Goal: Task Accomplishment & Management: Manage account settings

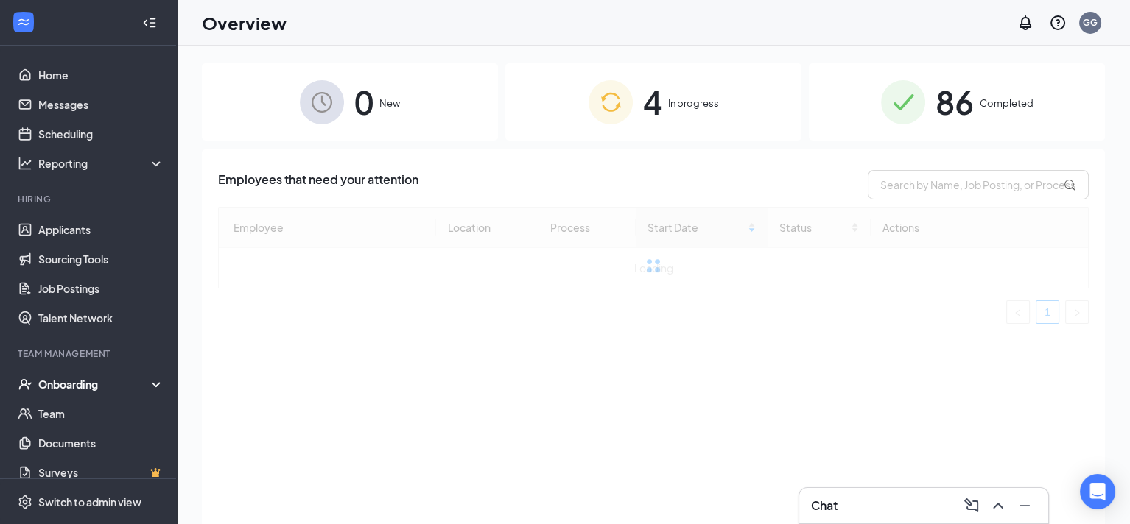
click at [696, 112] on div "4 In progress" at bounding box center [653, 101] width 296 height 77
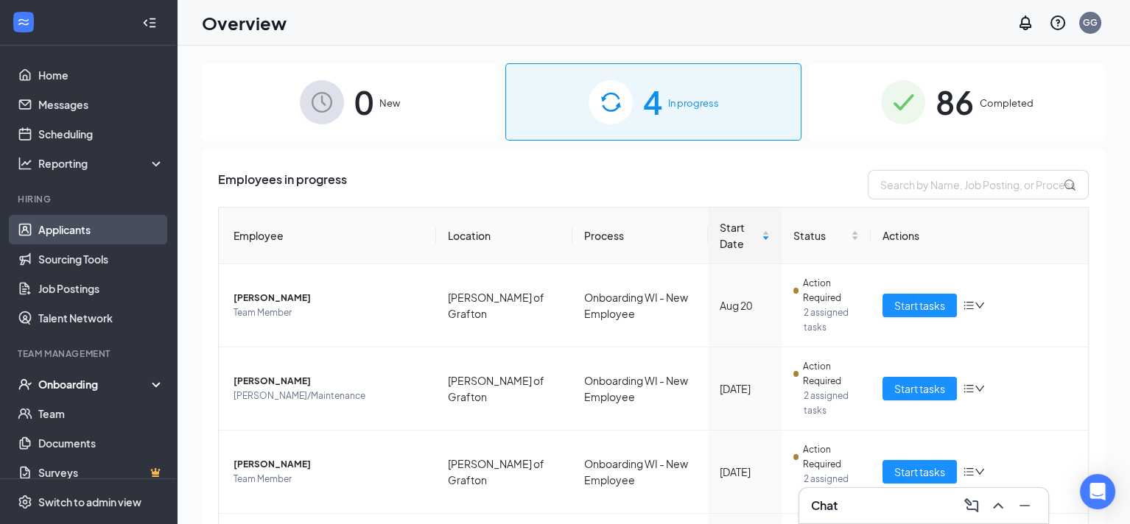
drag, startPoint x: 74, startPoint y: 228, endPoint x: 80, endPoint y: 217, distance: 11.9
click at [74, 228] on link "Applicants" at bounding box center [101, 229] width 126 height 29
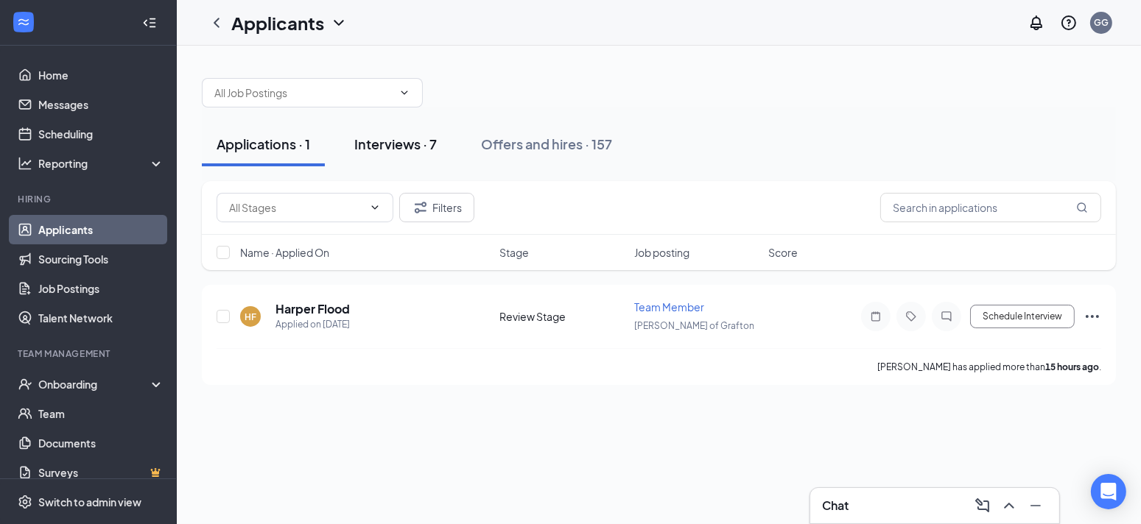
click at [406, 144] on div "Interviews · 7" at bounding box center [395, 144] width 82 height 18
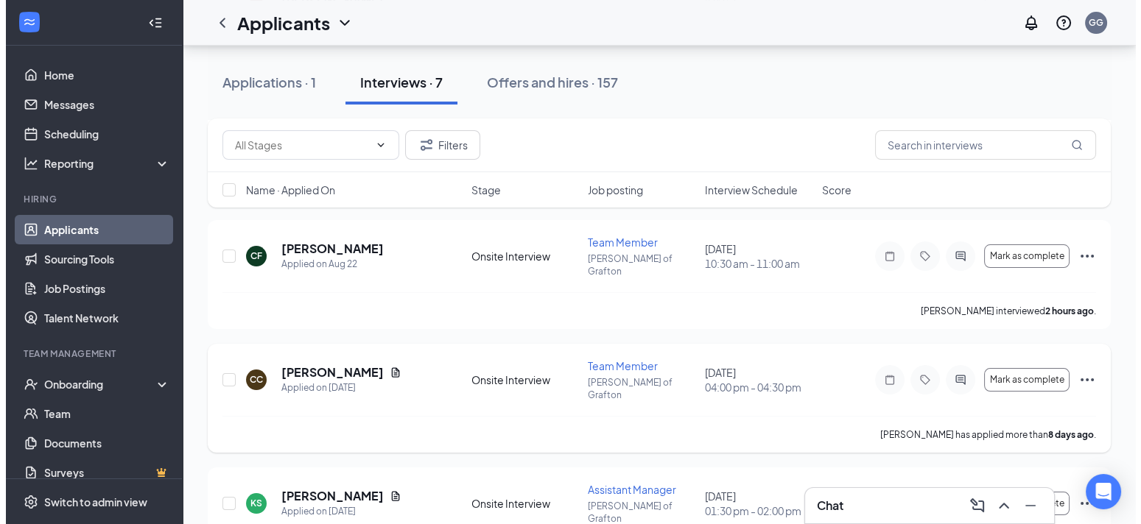
scroll to position [368, 0]
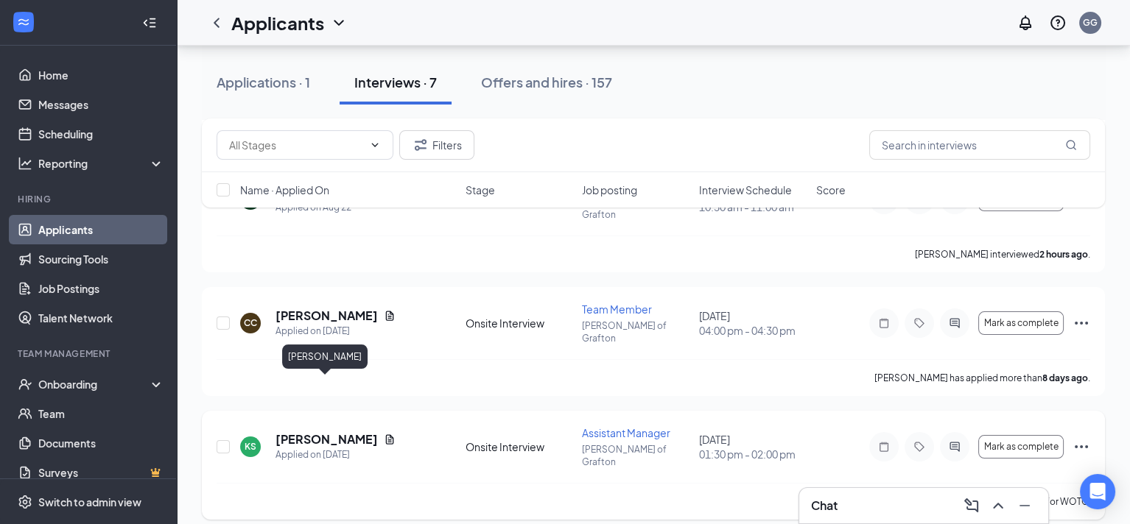
click at [352, 432] on h5 "[PERSON_NAME]" at bounding box center [326, 440] width 102 height 16
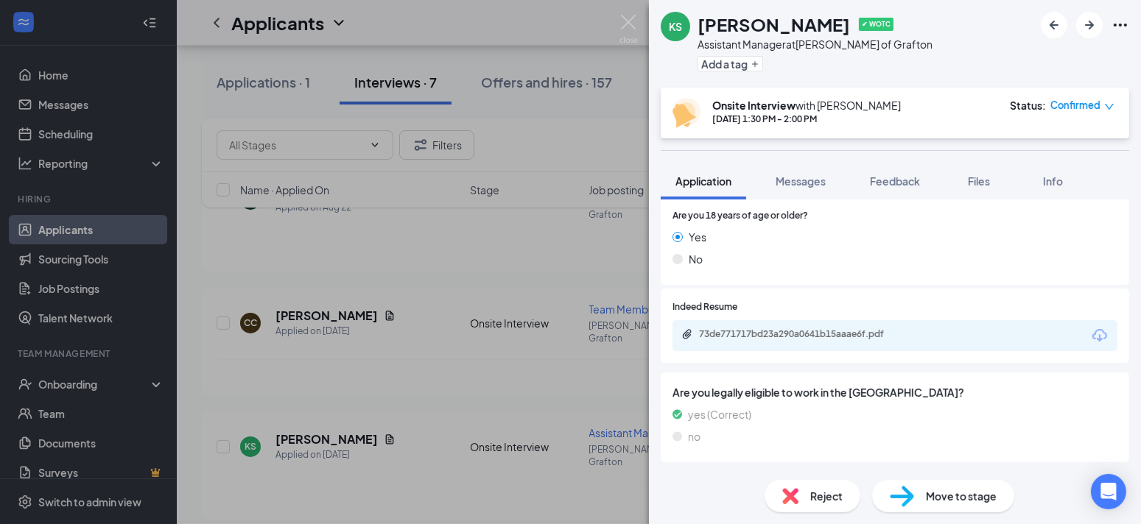
scroll to position [295, 0]
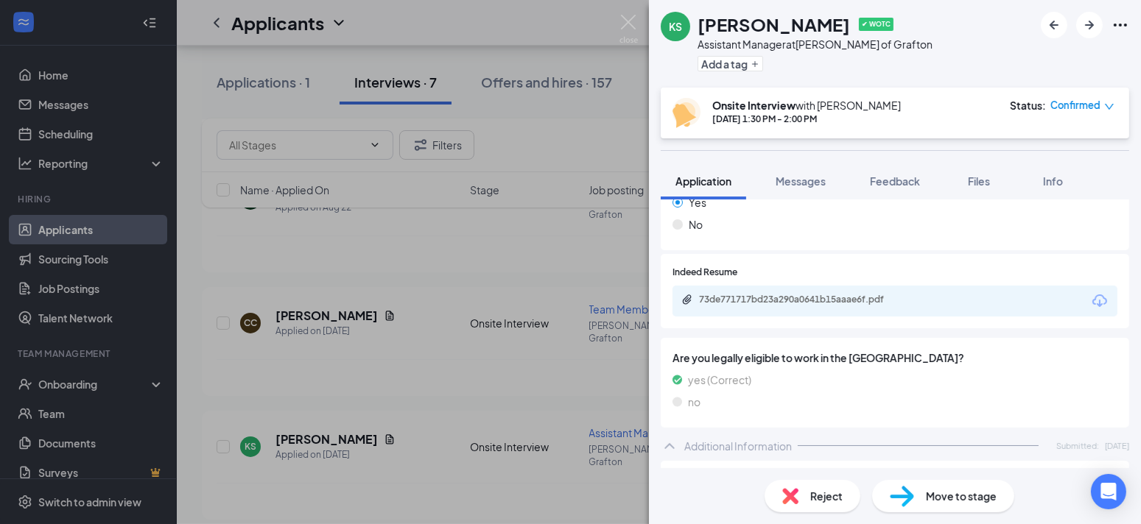
click at [1091, 297] on icon "Download" at bounding box center [1100, 301] width 18 height 18
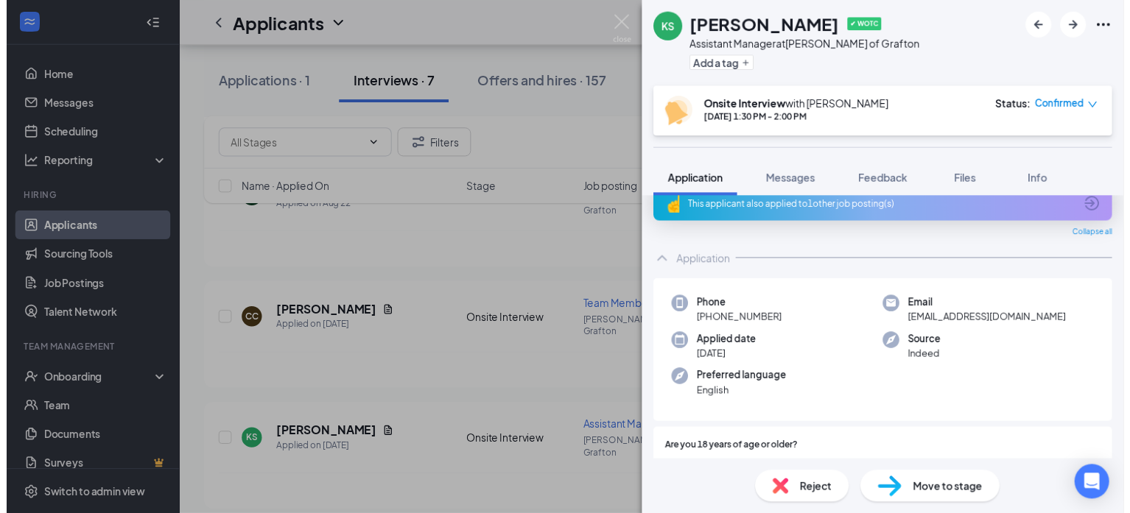
scroll to position [0, 0]
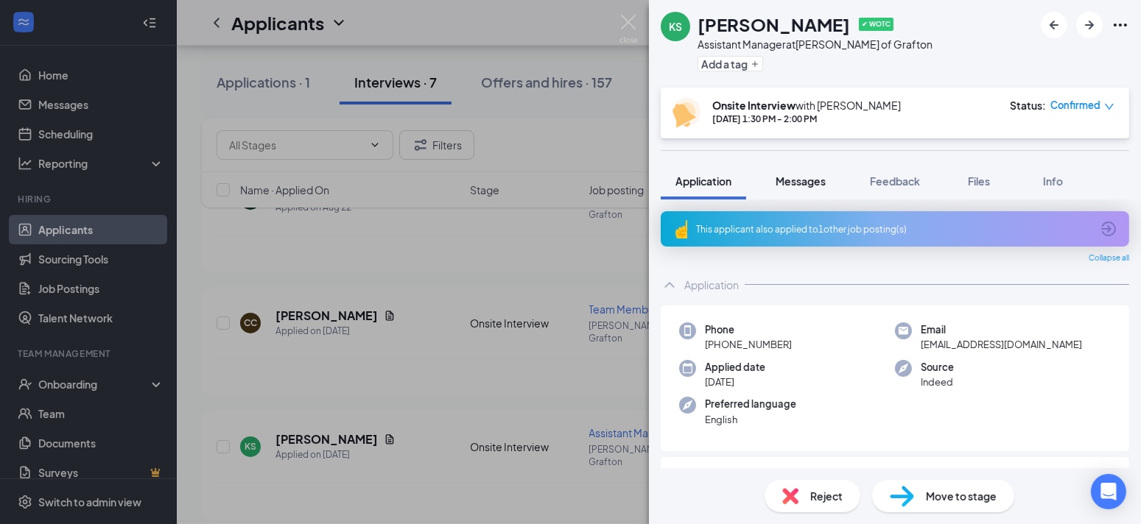
click at [794, 187] on span "Messages" at bounding box center [800, 181] width 50 height 13
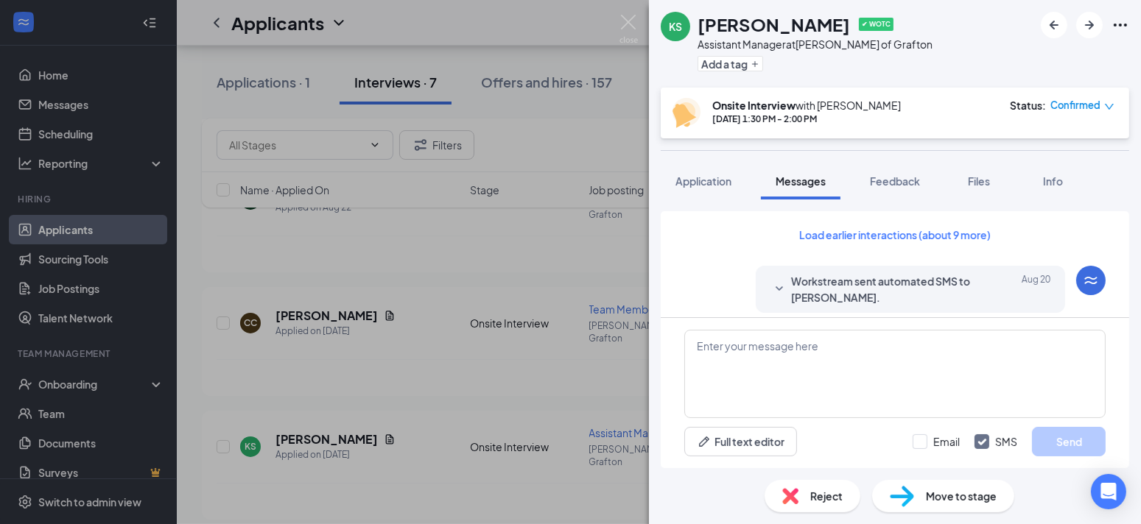
click at [440, 230] on div "KS [PERSON_NAME] ✔ WOTC Assistant Manager at [PERSON_NAME] of Grafton Add a tag…" at bounding box center [570, 262] width 1141 height 524
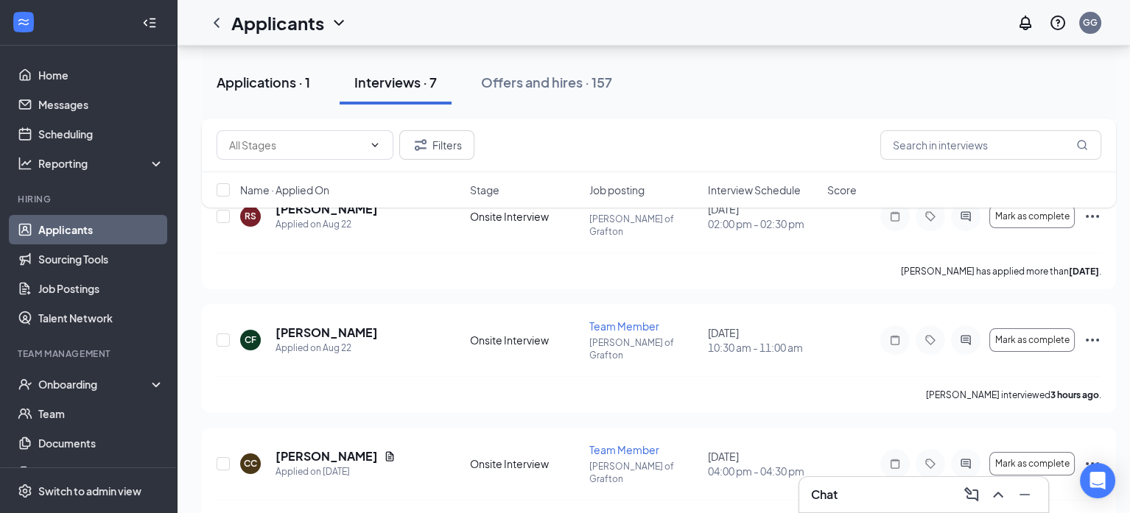
scroll to position [221, 0]
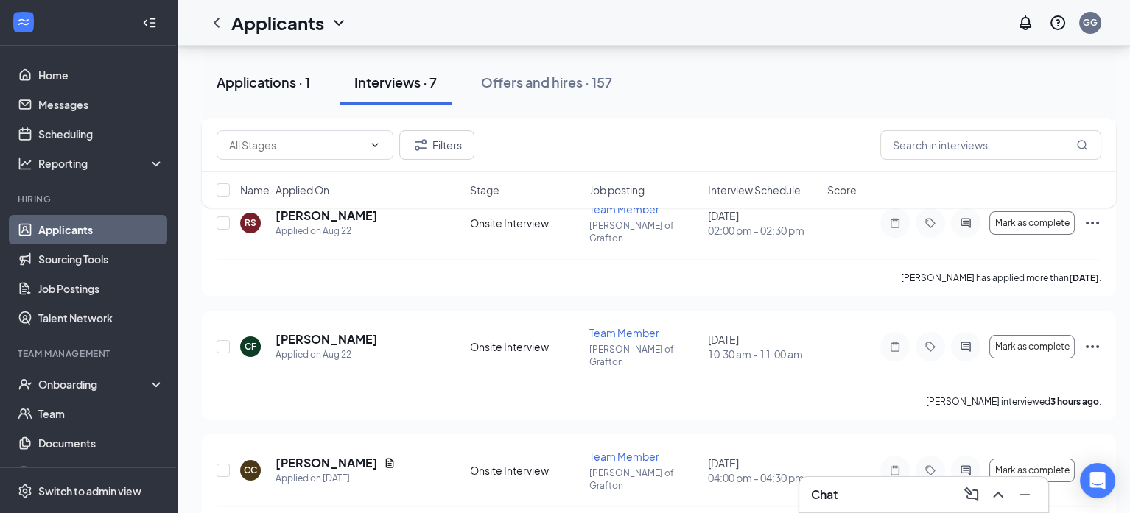
click at [267, 88] on div "Applications · 1" at bounding box center [263, 82] width 94 height 18
